Goal: Transaction & Acquisition: Download file/media

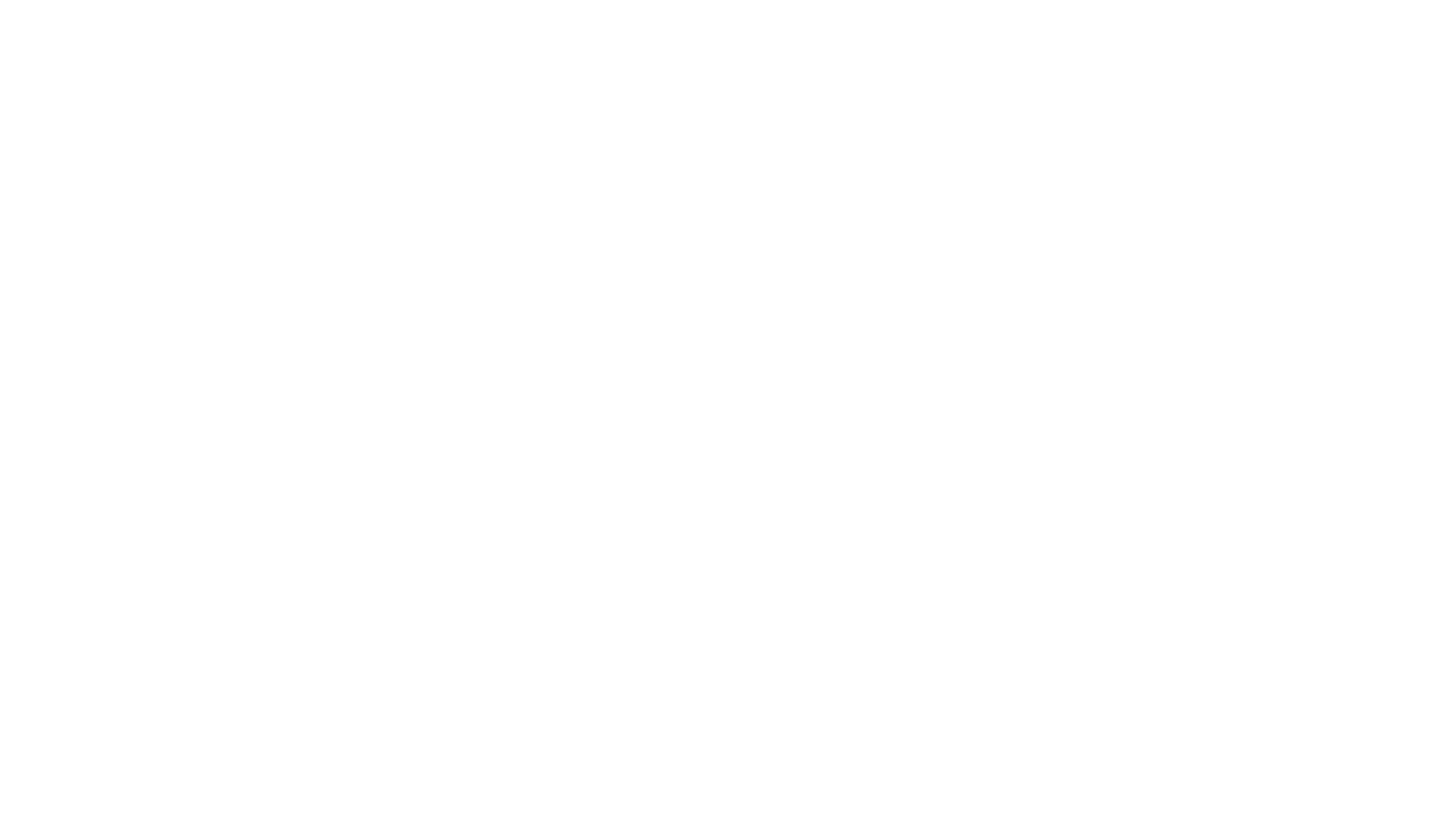
click at [812, 250] on div at bounding box center [728, 407] width 1456 height 814
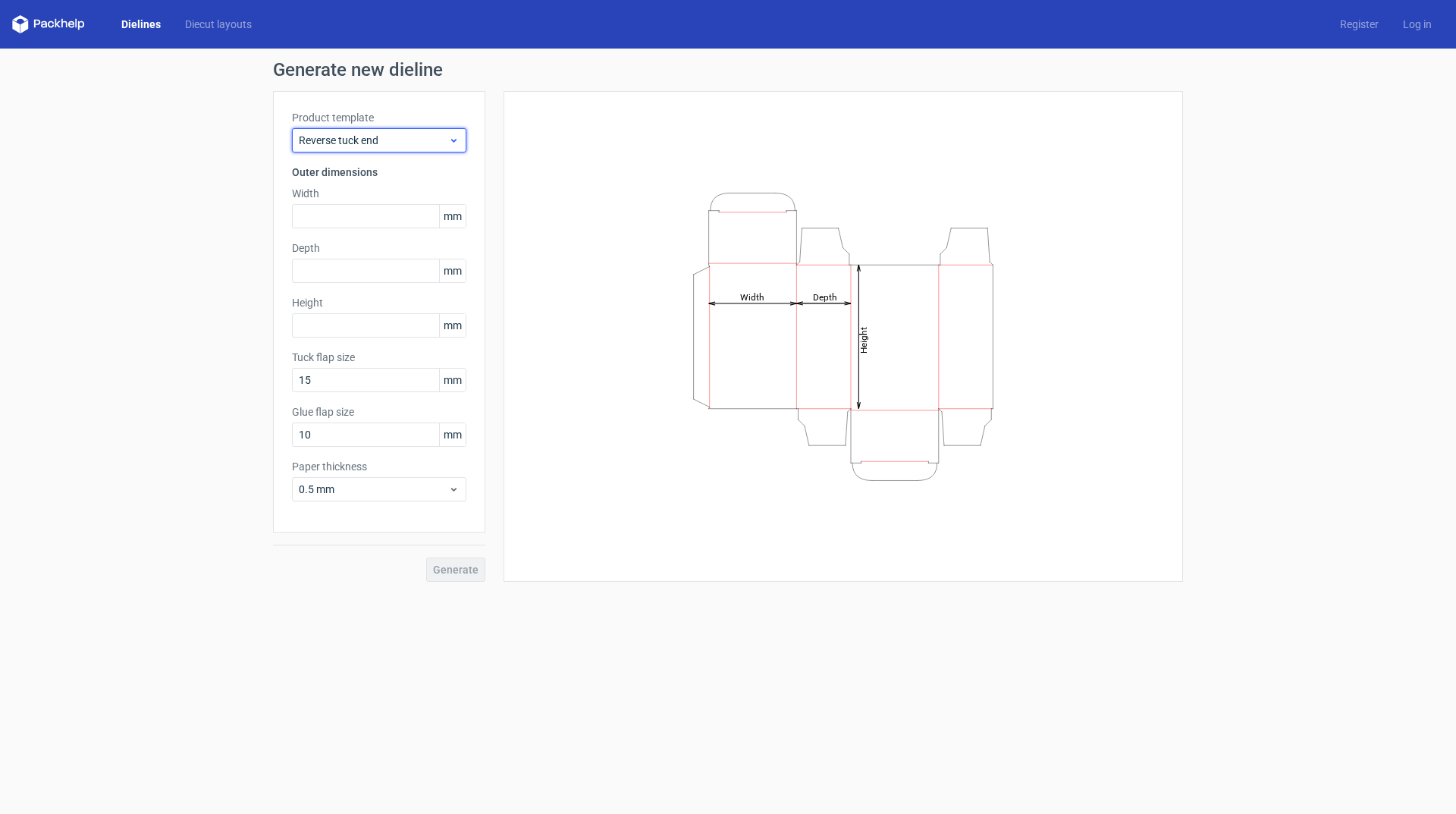
click at [410, 145] on span "Reverse tuck end" at bounding box center [373, 140] width 150 height 15
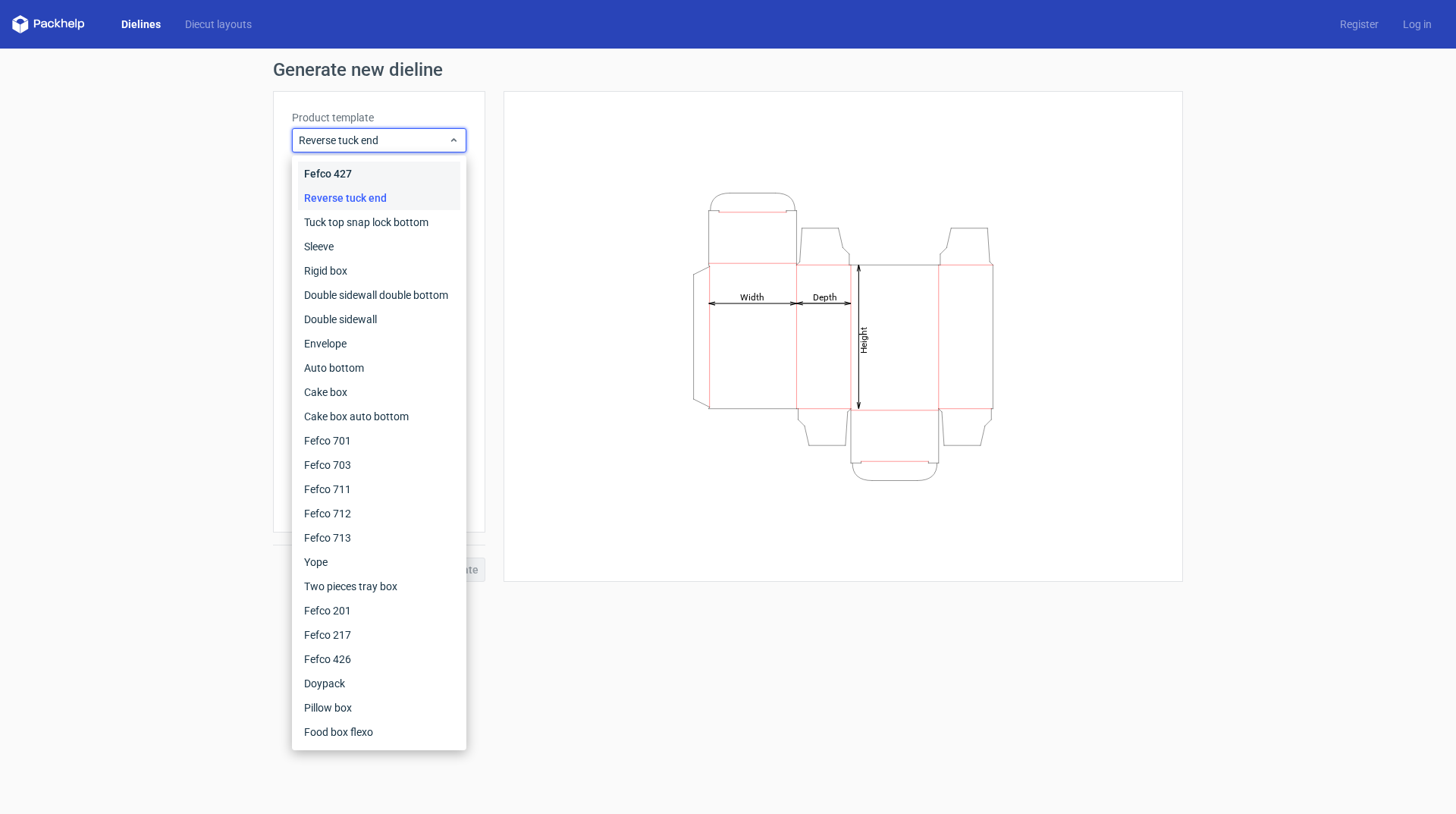
click at [356, 172] on div "Fefco 427" at bounding box center [378, 173] width 162 height 24
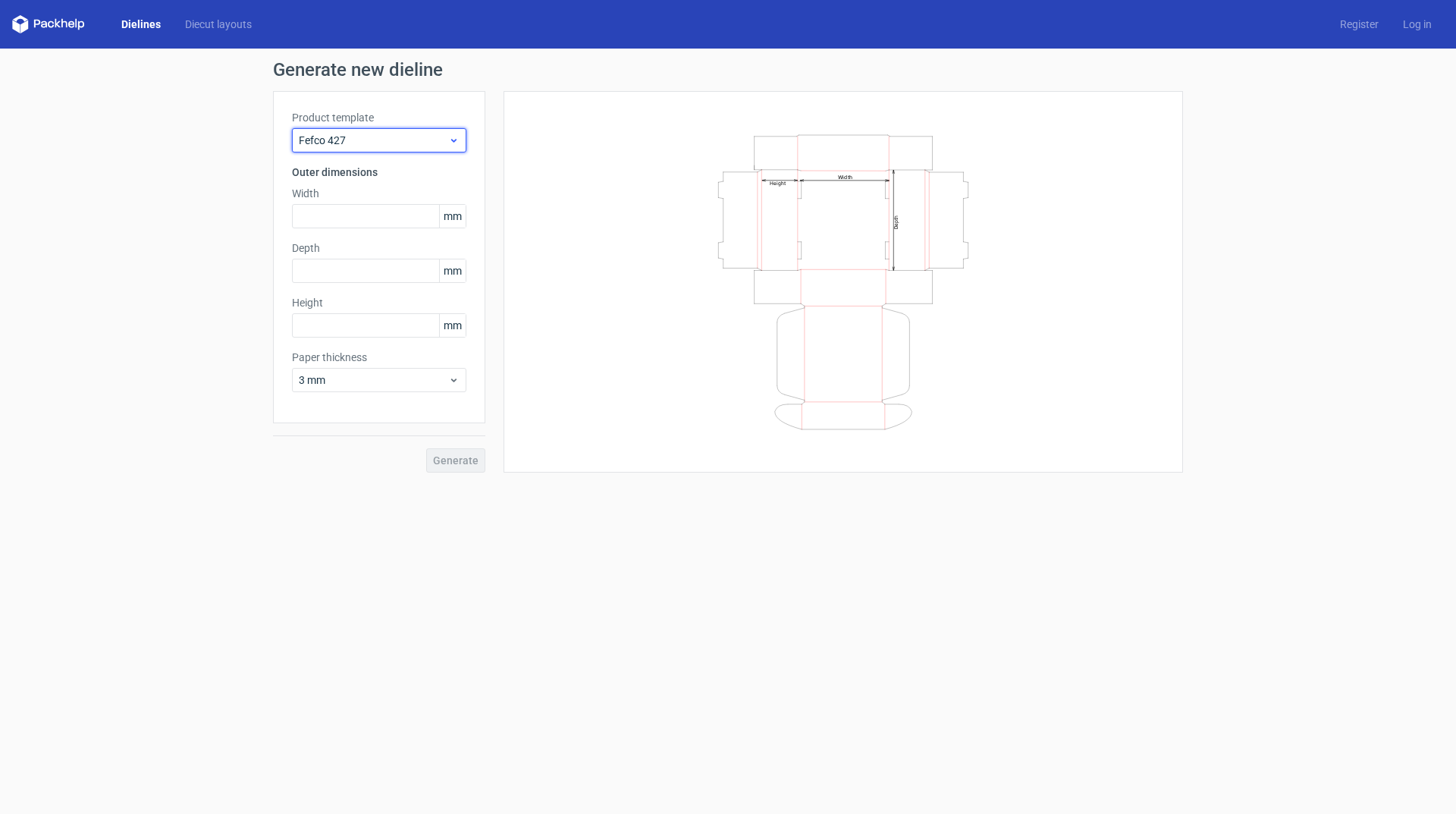
click at [341, 145] on span "Fefco 427" at bounding box center [373, 140] width 150 height 15
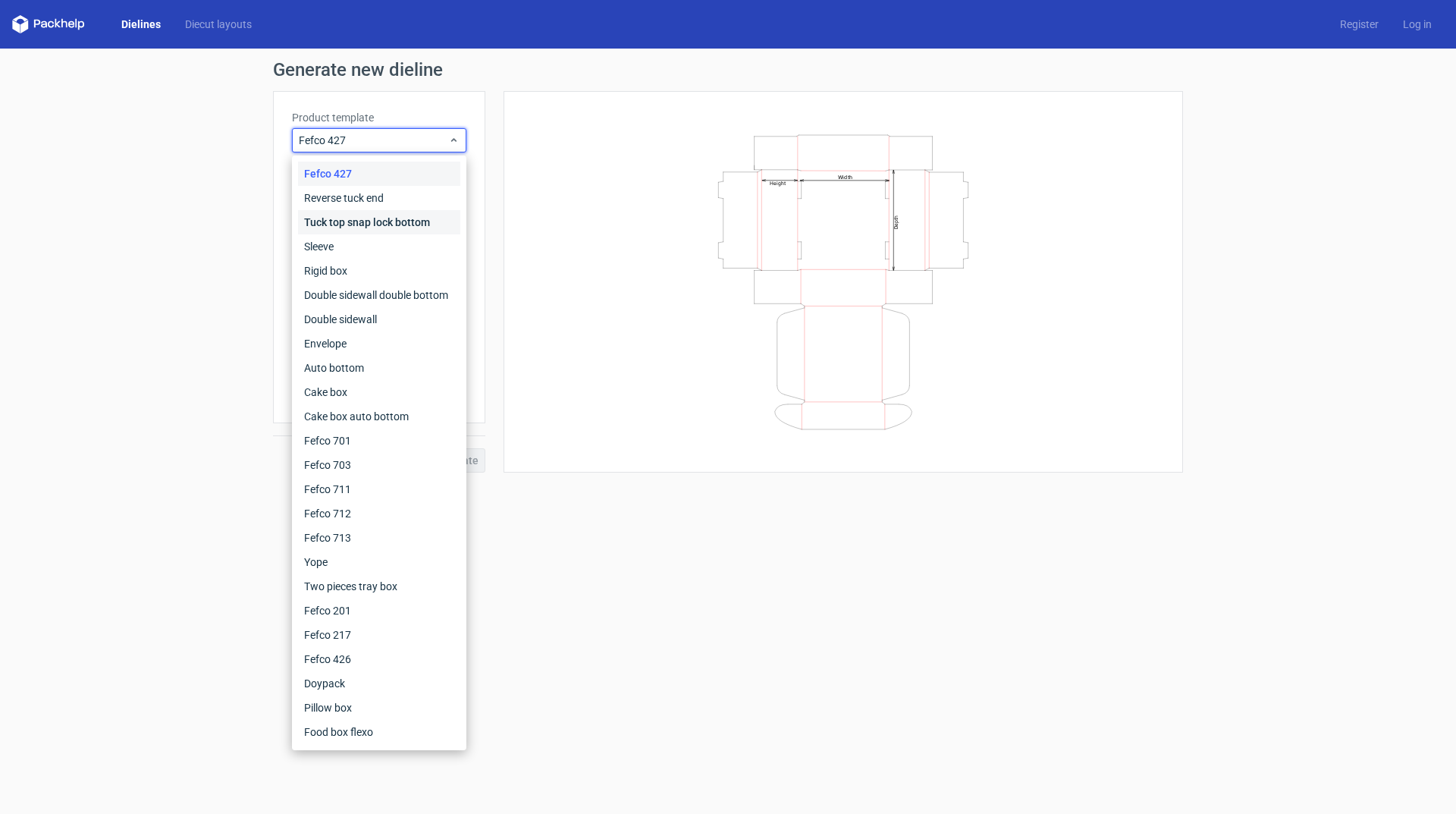
click at [356, 220] on div "Tuck top snap lock bottom" at bounding box center [378, 222] width 162 height 24
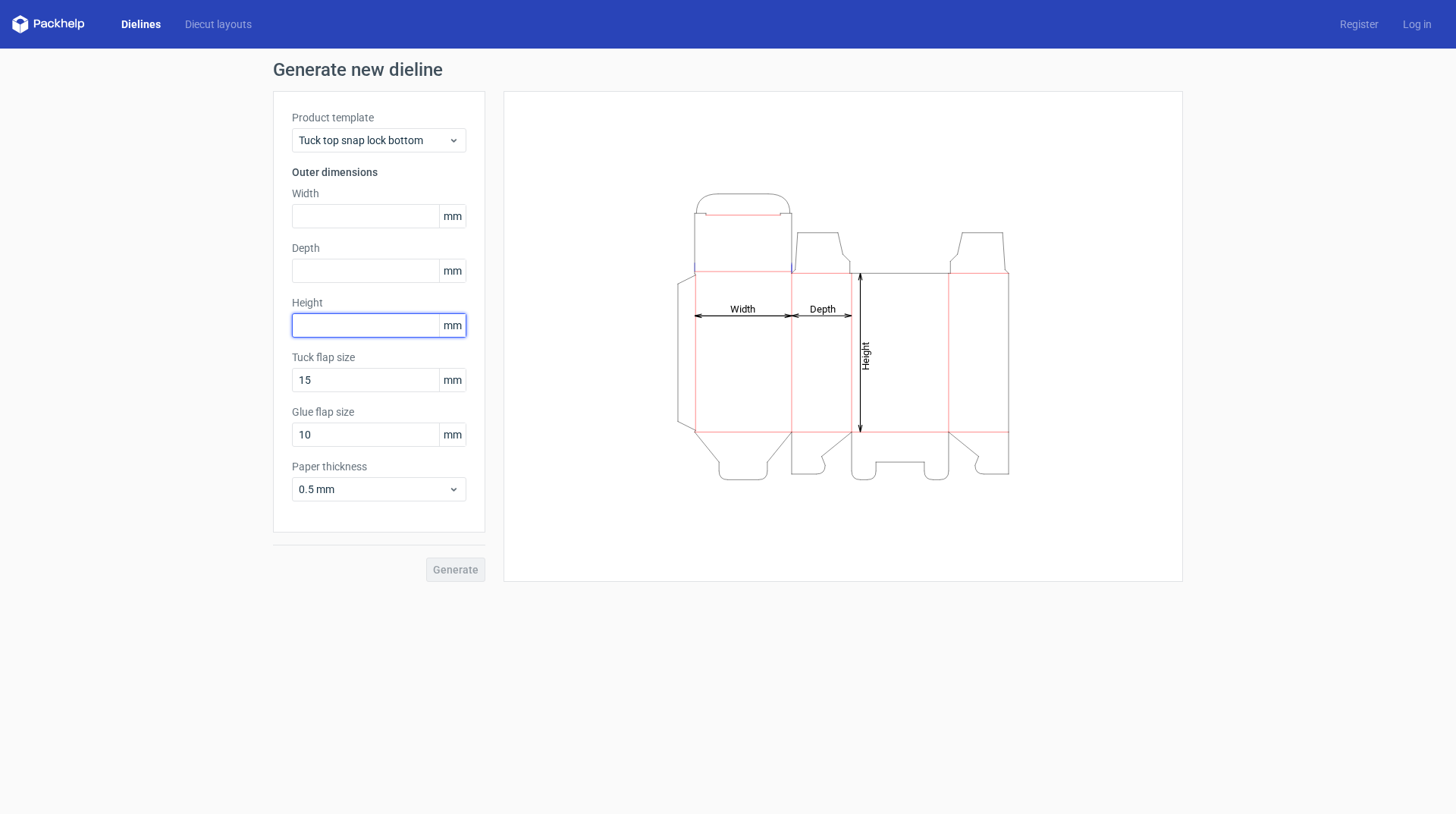
click at [349, 329] on input "text" at bounding box center [378, 325] width 175 height 24
type input "118"
click at [365, 270] on input "text" at bounding box center [378, 270] width 175 height 24
click at [363, 219] on input "text" at bounding box center [378, 215] width 175 height 24
type input "50"
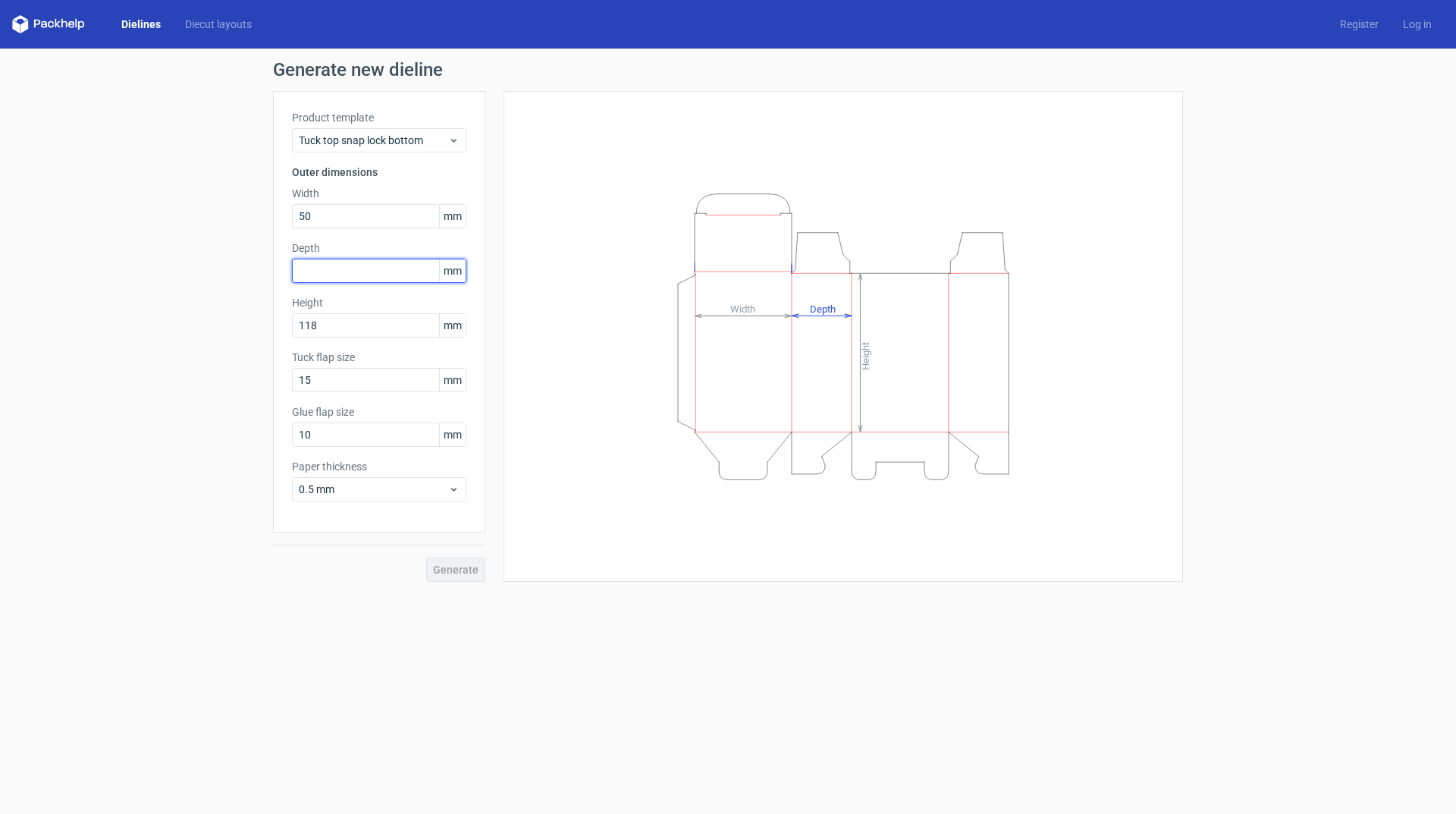
click at [356, 277] on input "text" at bounding box center [378, 270] width 175 height 24
type input "32"
click at [448, 567] on span "Generate" at bounding box center [455, 570] width 45 height 11
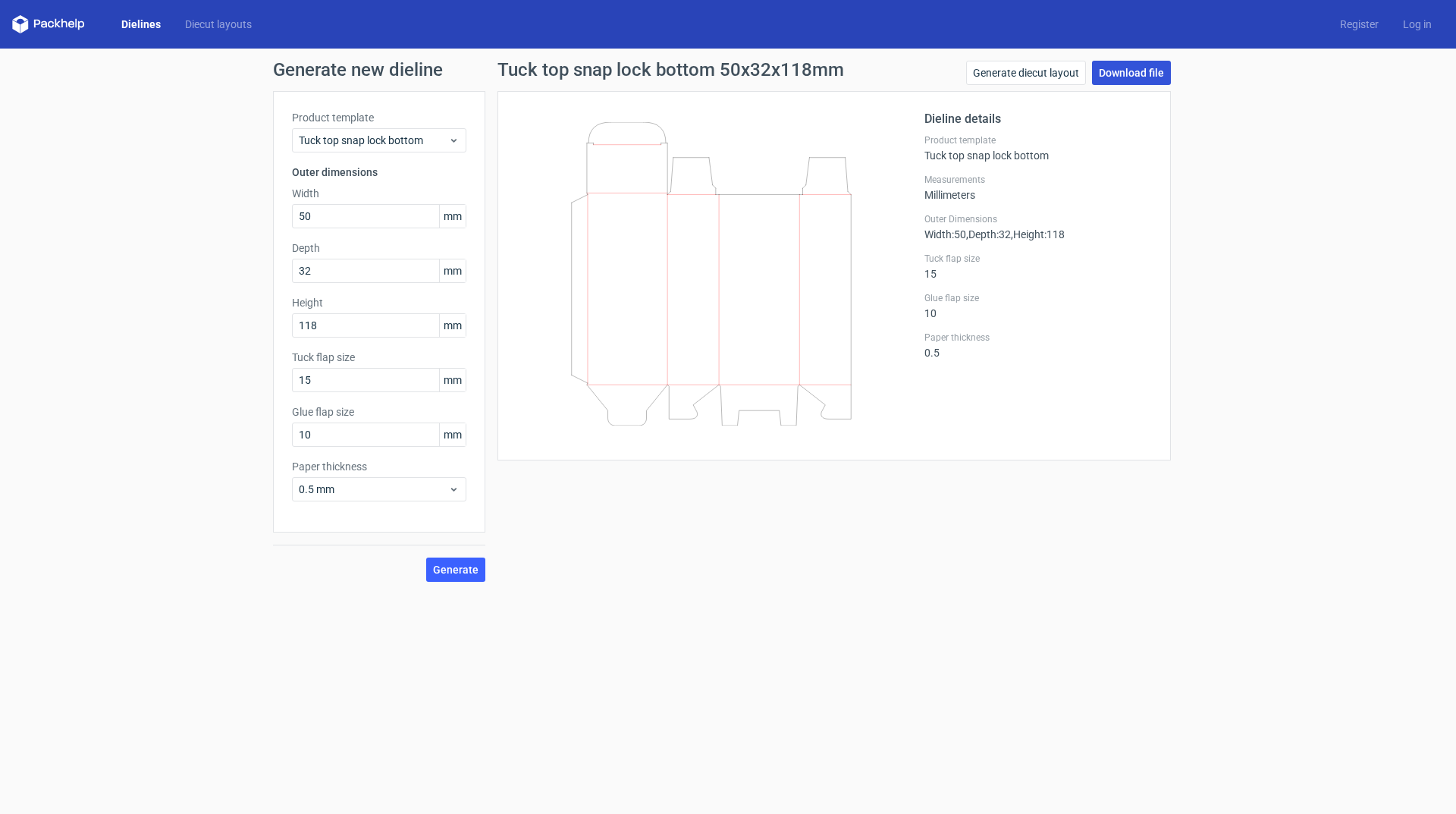
click at [1146, 73] on link "Download file" at bounding box center [1131, 72] width 79 height 24
